Goal: Check status: Check status

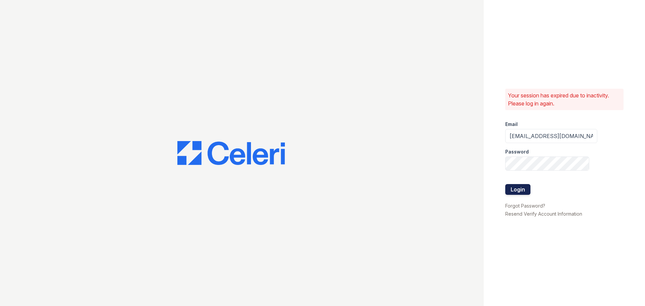
click at [520, 193] on button "Login" at bounding box center [517, 189] width 25 height 11
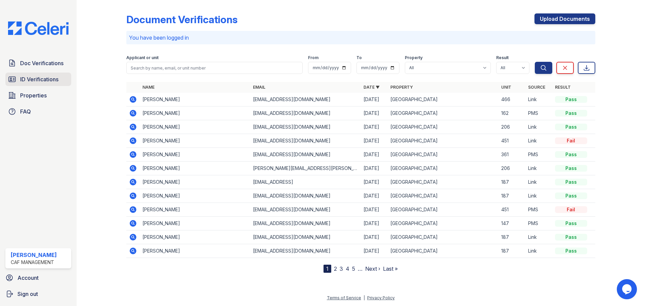
click at [40, 81] on span "ID Verifications" at bounding box center [39, 79] width 38 height 8
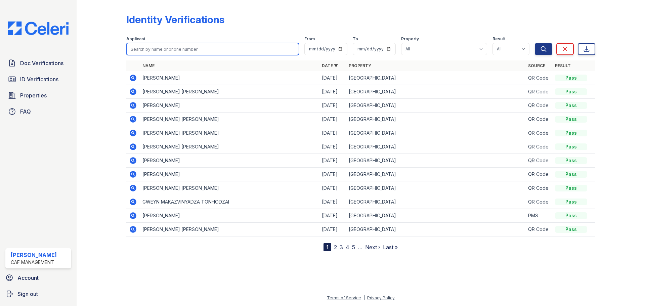
click at [185, 50] on input "search" at bounding box center [212, 49] width 173 height 12
type input "delance"
click at [535, 43] on button "Search" at bounding box center [543, 49] width 17 height 12
